Goal: Task Accomplishment & Management: Manage account settings

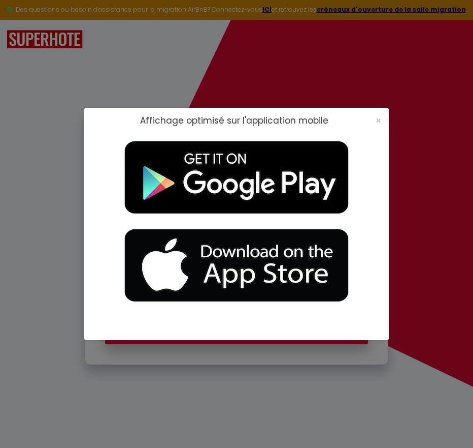
type input "[EMAIL_ADDRESS][DOMAIN_NAME]"
click at [375, 119] on div "×" at bounding box center [375, 120] width 25 height 10
click at [377, 118] on span "×" at bounding box center [379, 120] width 6 height 13
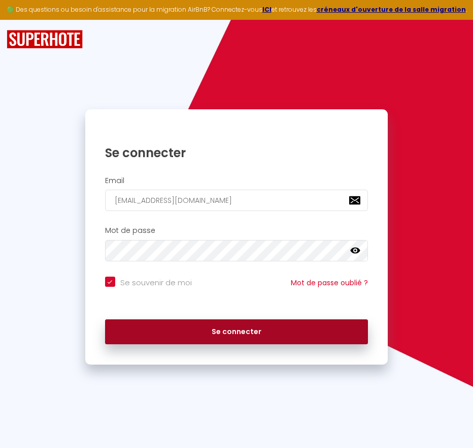
click at [238, 329] on button "Se connecter" at bounding box center [237, 331] width 264 height 25
checkbox input "true"
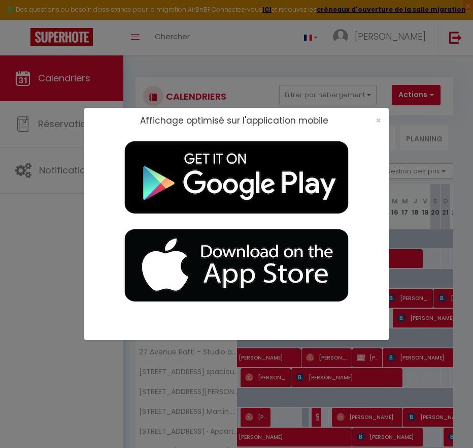
click at [382, 123] on div "×" at bounding box center [375, 120] width 25 height 10
click at [376, 123] on span "×" at bounding box center [379, 120] width 6 height 13
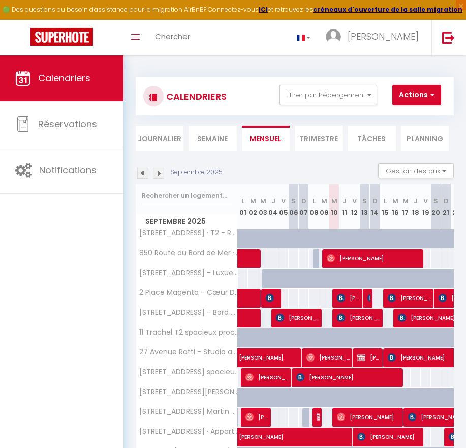
click at [215, 136] on li "Semaine" at bounding box center [212, 137] width 48 height 25
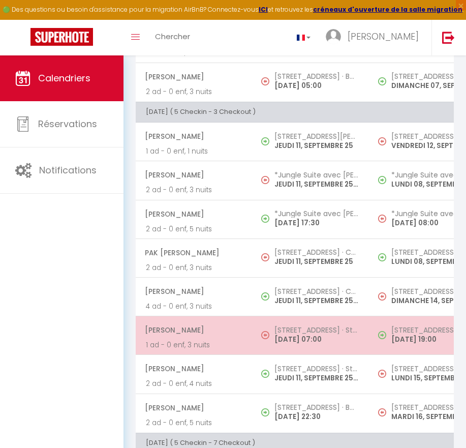
scroll to position [1321, 0]
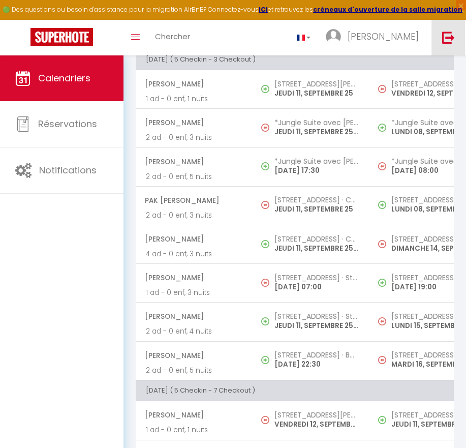
click at [450, 41] on img at bounding box center [448, 37] width 13 height 13
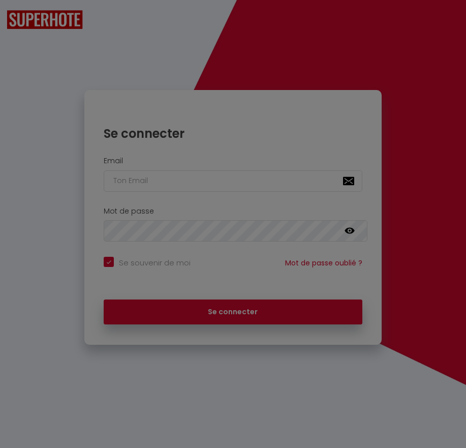
checkbox input "true"
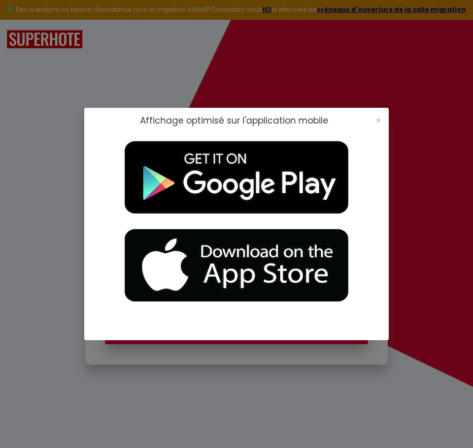
type input "[EMAIL_ADDRESS][DOMAIN_NAME]"
checkbox input "true"
click at [380, 117] on span "×" at bounding box center [379, 120] width 6 height 13
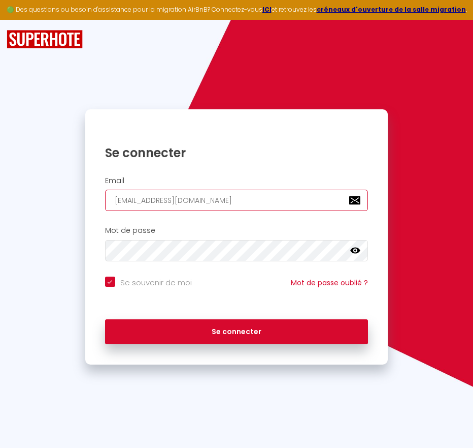
click at [293, 202] on input "[EMAIL_ADDRESS][DOMAIN_NAME]" at bounding box center [237, 199] width 264 height 21
type input "[EMAIL_ADDRESS][DOMAIN_NAME]"
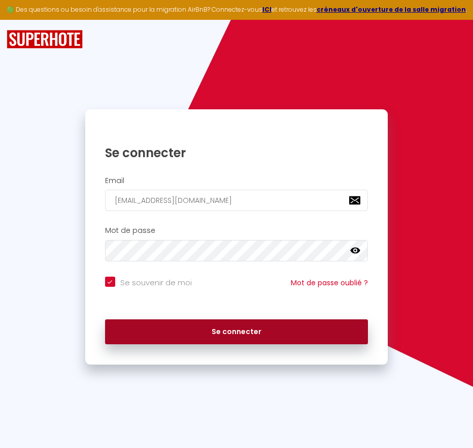
click at [201, 334] on button "Se connecter" at bounding box center [237, 331] width 264 height 25
checkbox input "true"
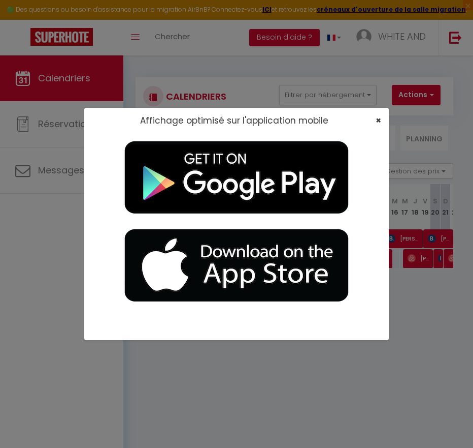
click at [378, 118] on div "×" at bounding box center [375, 120] width 25 height 10
click at [377, 123] on span "×" at bounding box center [379, 120] width 6 height 13
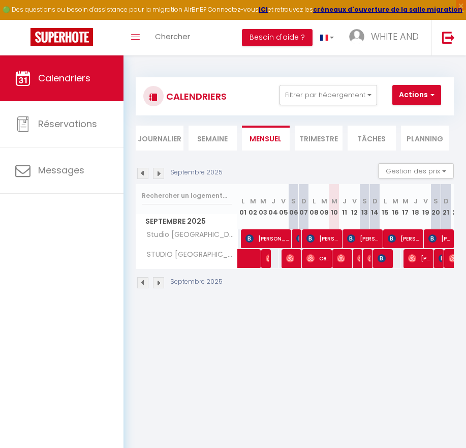
click at [214, 141] on li "Semaine" at bounding box center [212, 137] width 48 height 25
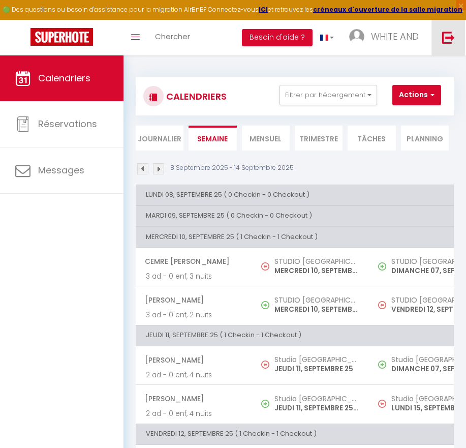
click at [447, 33] on img at bounding box center [448, 37] width 13 height 13
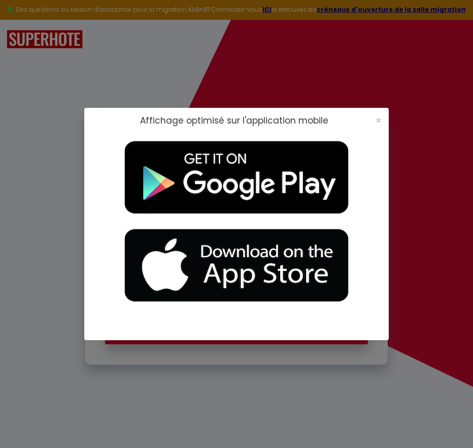
type input "[EMAIL_ADDRESS][DOMAIN_NAME]"
checkbox input "true"
click at [380, 118] on span "×" at bounding box center [379, 120] width 6 height 13
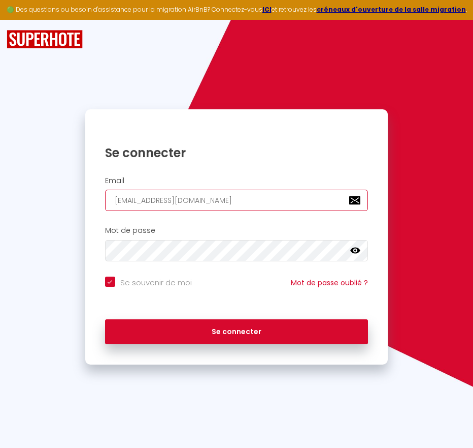
click at [309, 201] on input "[EMAIL_ADDRESS][DOMAIN_NAME]" at bounding box center [237, 199] width 264 height 21
type input "[EMAIL_ADDRESS][DOMAIN_NAME]"
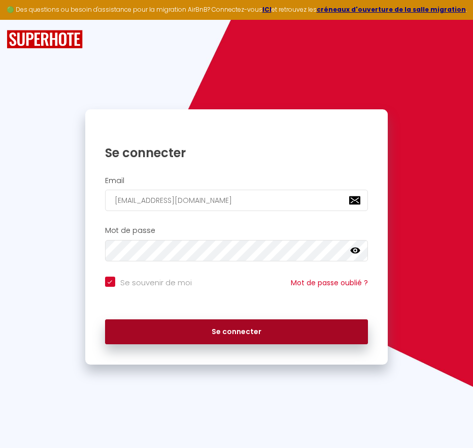
click at [174, 332] on button "Se connecter" at bounding box center [237, 331] width 264 height 25
checkbox input "true"
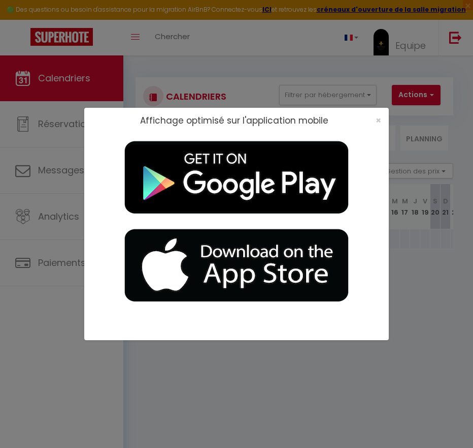
click at [383, 117] on div "×" at bounding box center [375, 120] width 25 height 10
click at [375, 119] on div "×" at bounding box center [375, 120] width 25 height 10
click at [378, 119] on span "×" at bounding box center [379, 120] width 6 height 13
